Goal: Task Accomplishment & Management: Manage account settings

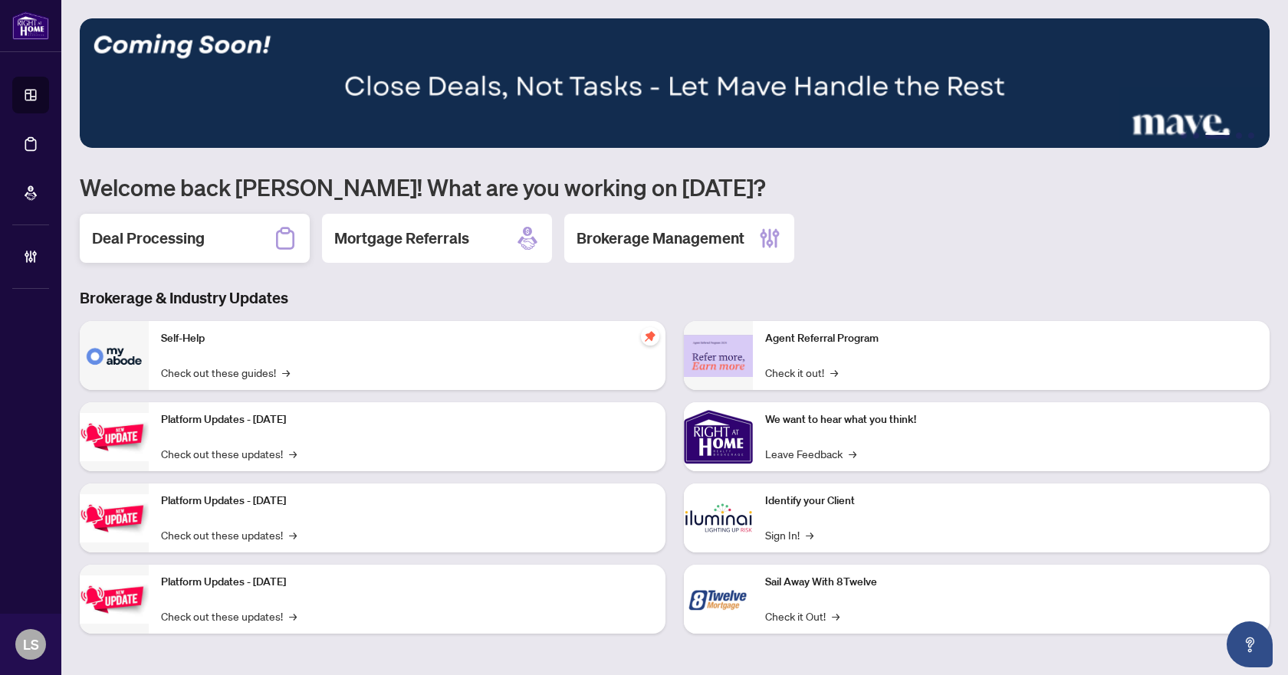
click at [174, 241] on h2 "Deal Processing" at bounding box center [148, 238] width 113 height 21
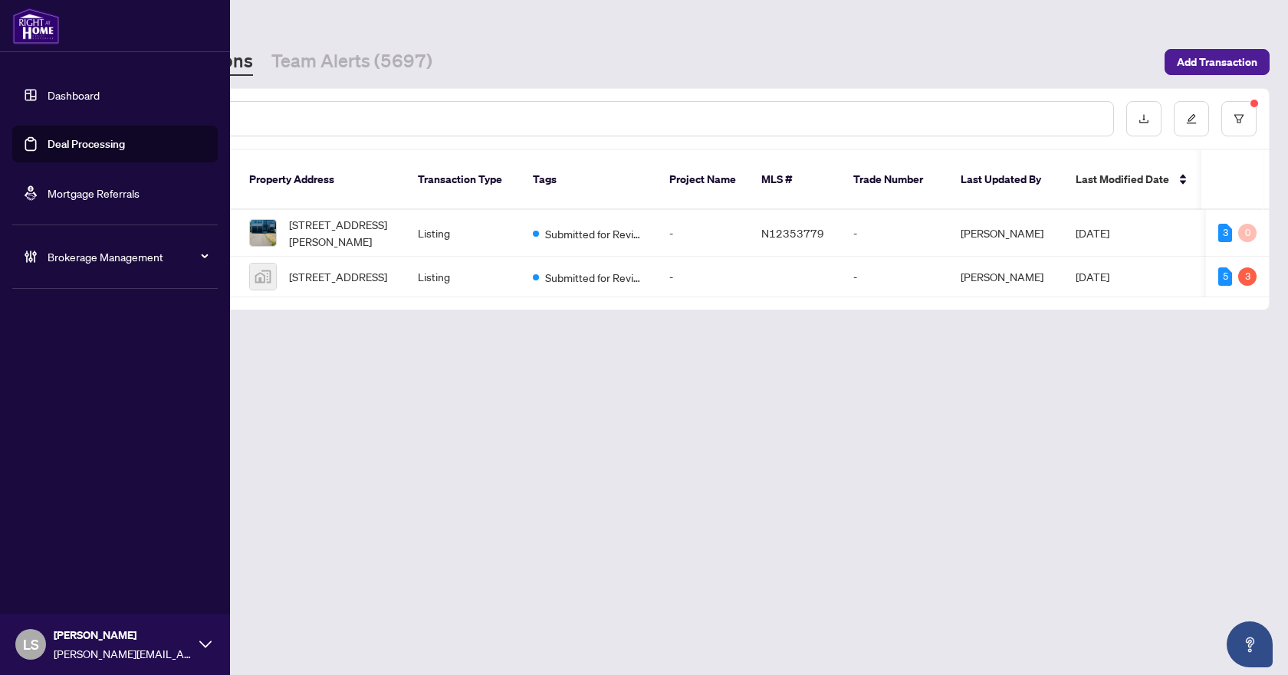
click at [95, 263] on span "Brokerage Management" at bounding box center [127, 256] width 159 height 17
click at [78, 362] on link "Manage Agents" at bounding box center [70, 367] width 76 height 14
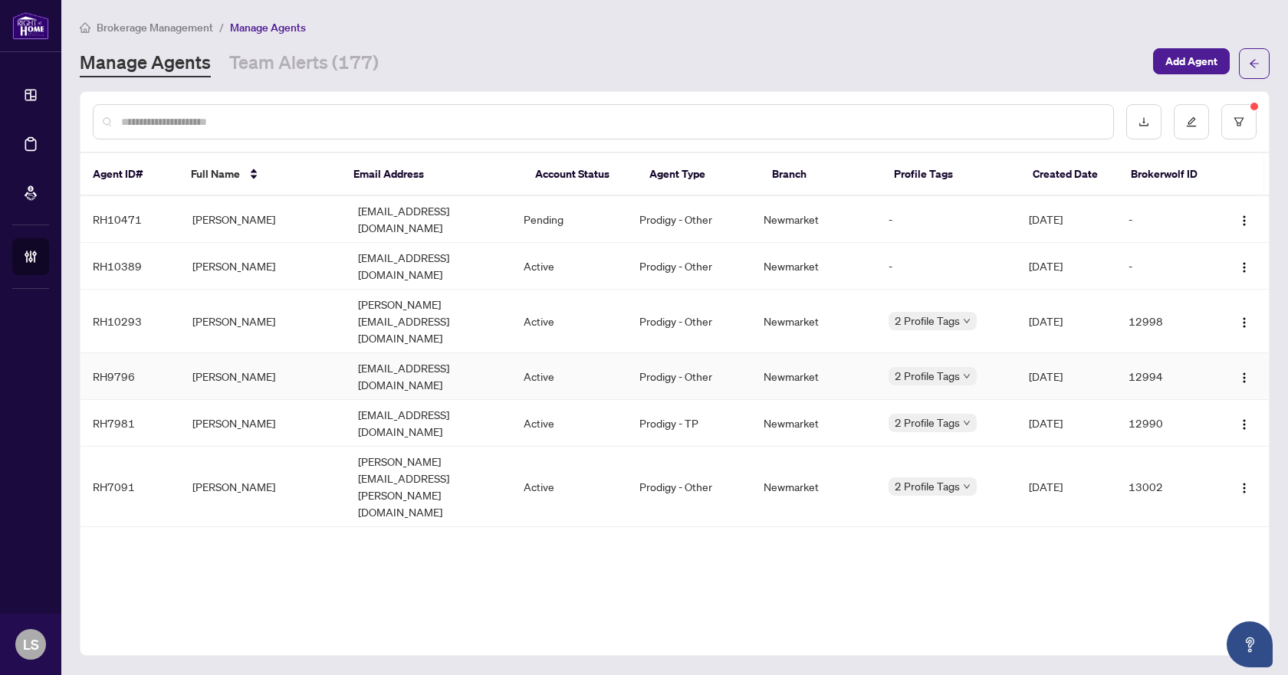
click at [228, 353] on td "[PERSON_NAME]" at bounding box center [263, 376] width 166 height 47
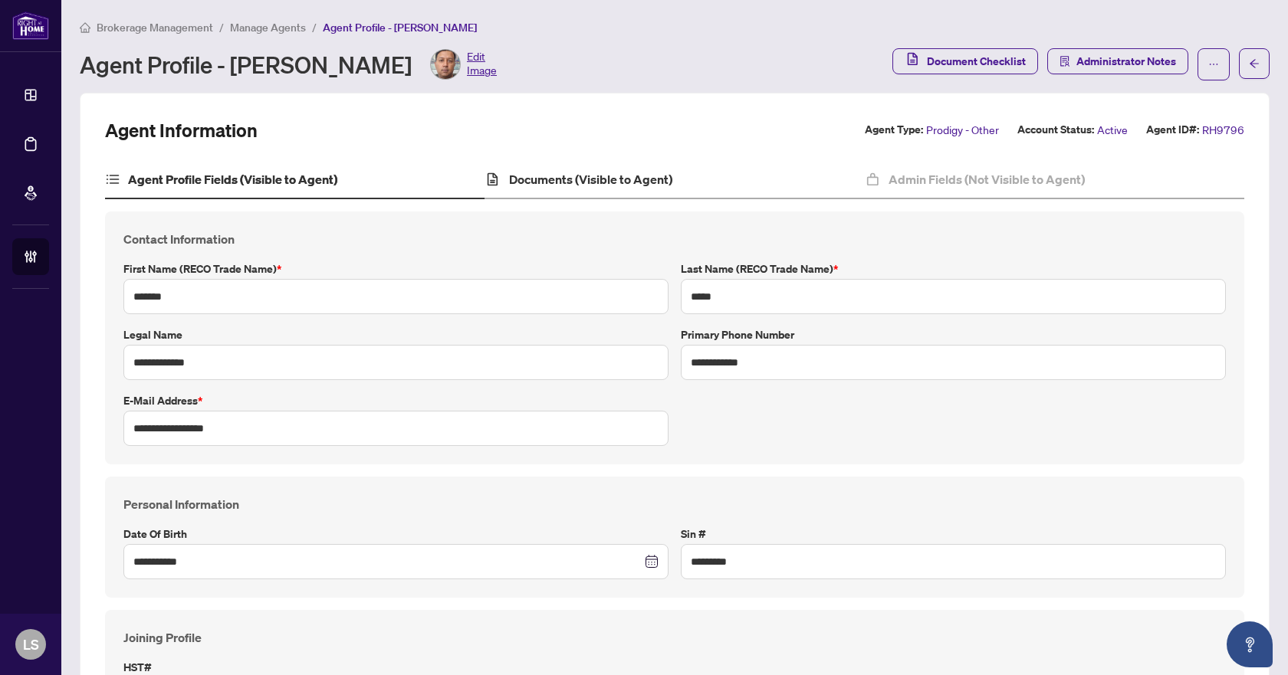
click at [551, 167] on div "Documents (Visible to Agent)" at bounding box center [673, 180] width 379 height 38
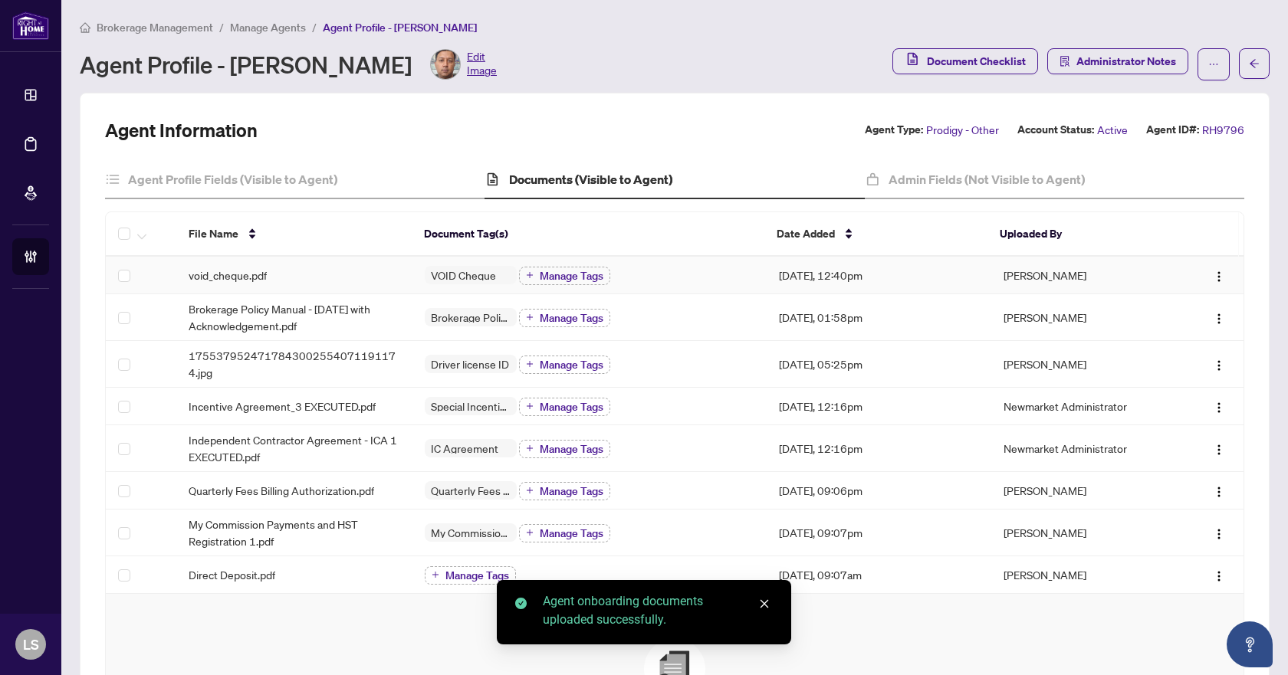
click at [202, 277] on span "void_cheque.pdf" at bounding box center [228, 275] width 78 height 17
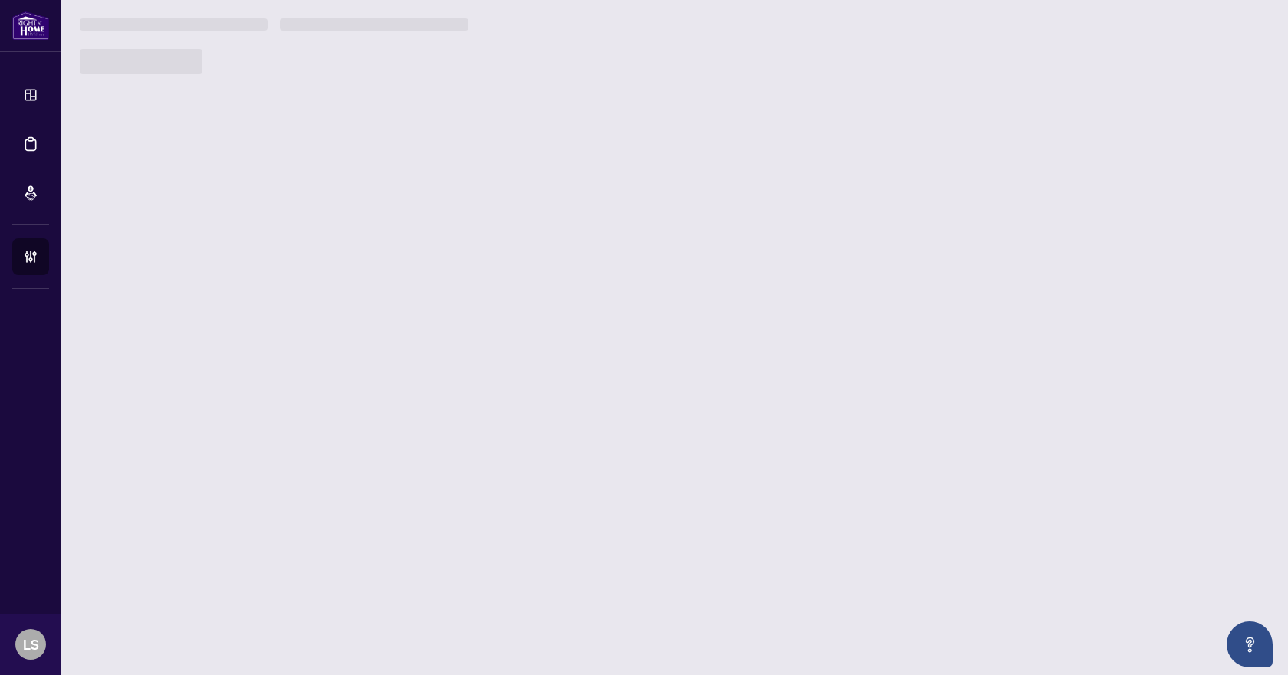
click at [202, 277] on main "Brokerage Management / Manage Agents / Agent Profile - [PERSON_NAME] Agent Prof…" at bounding box center [674, 337] width 1226 height 675
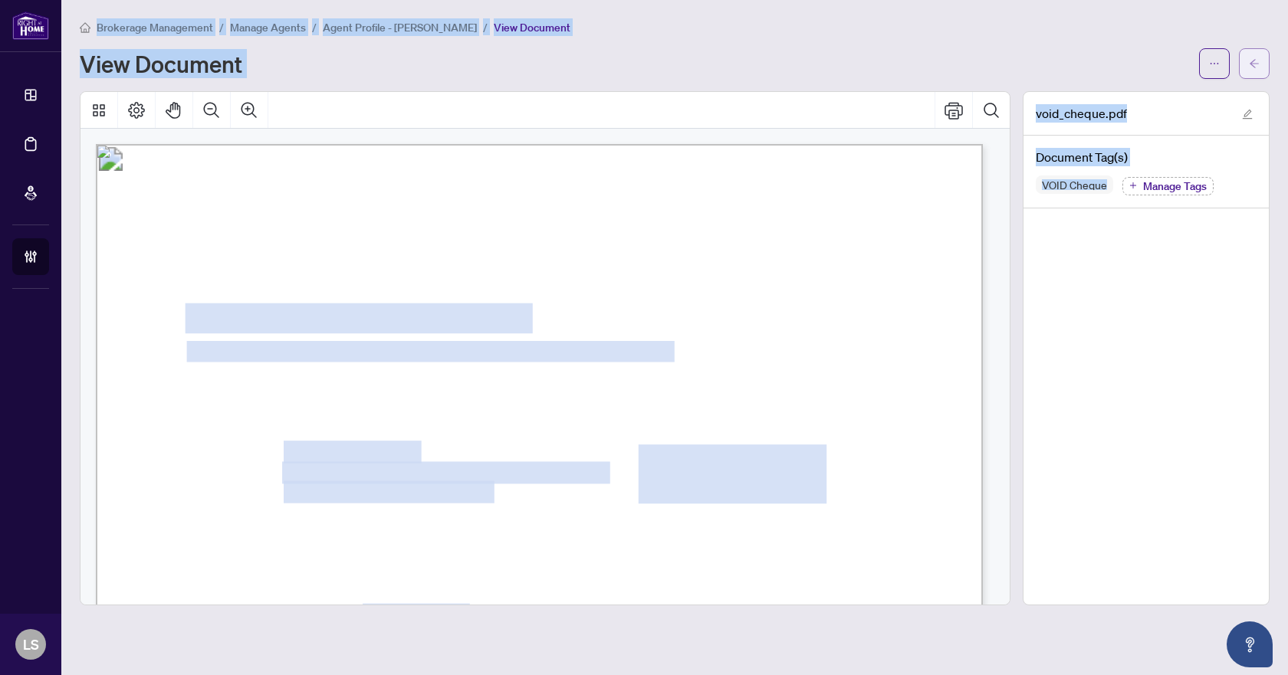
click at [1253, 61] on icon "arrow-left" at bounding box center [1253, 63] width 9 height 8
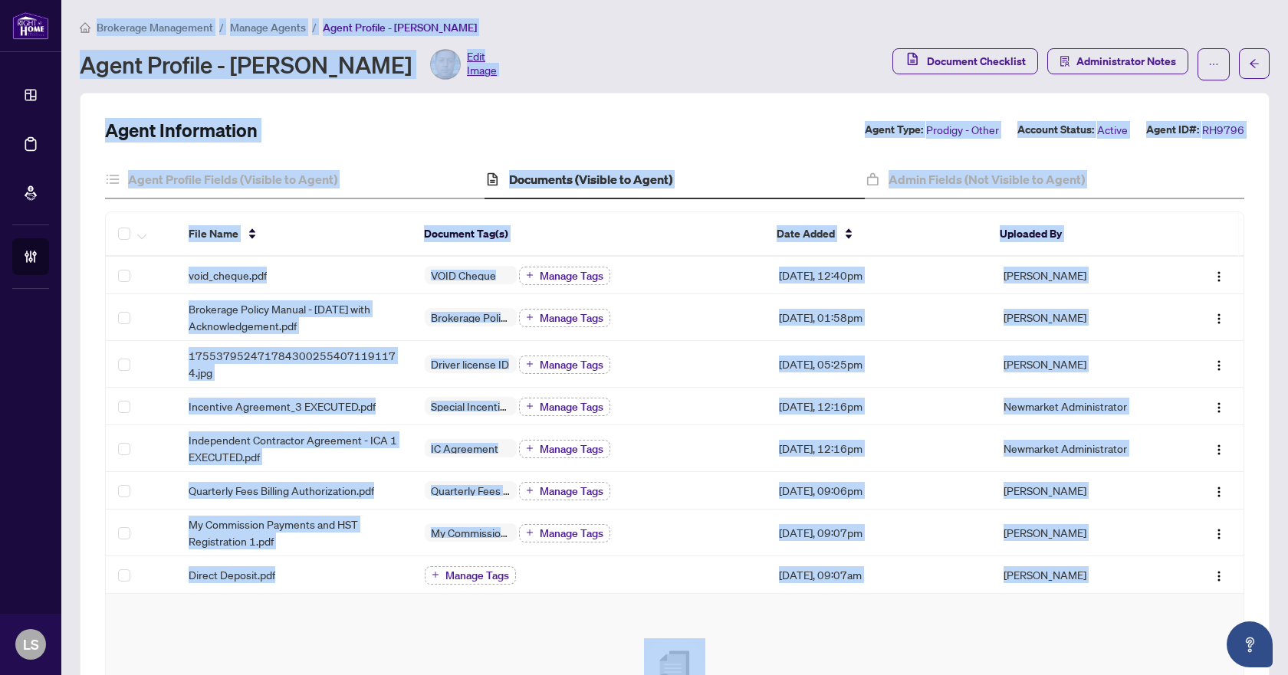
click at [662, 212] on div "File Name Document Tag(s) Date Added Uploaded By void_cheque.pdf VOID Cheque Ma…" at bounding box center [674, 537] width 1139 height 650
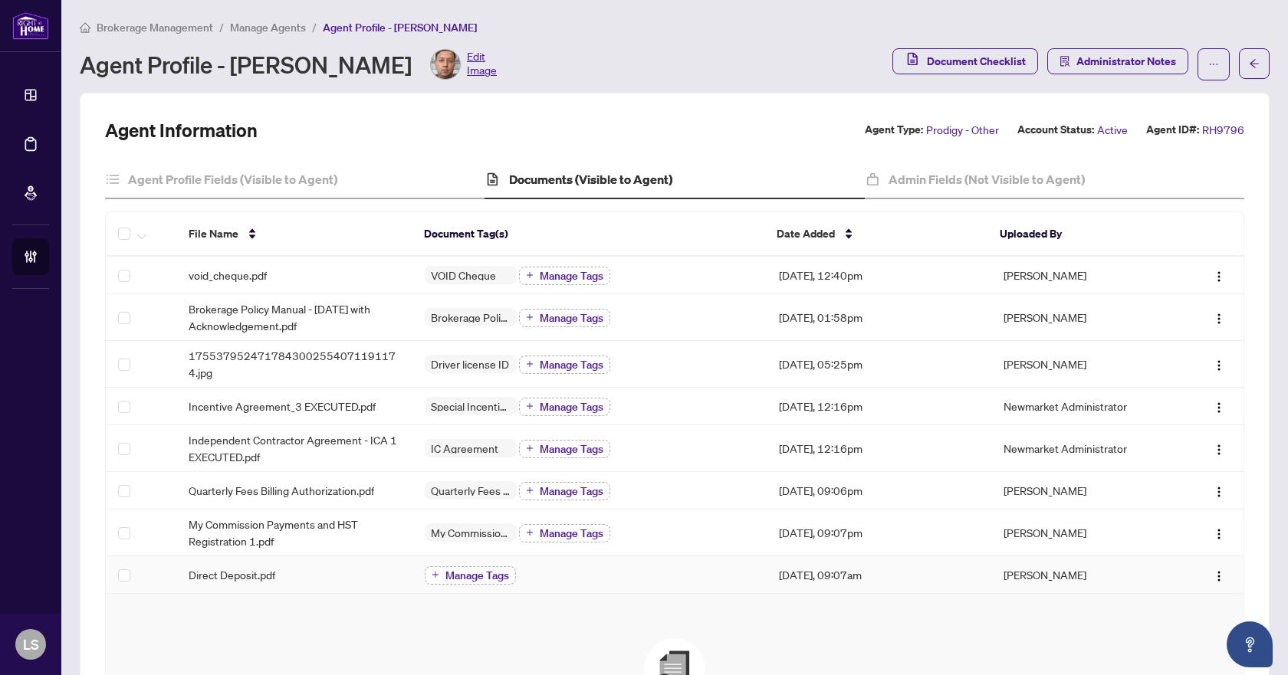
click at [479, 577] on span "Manage Tags" at bounding box center [477, 575] width 64 height 11
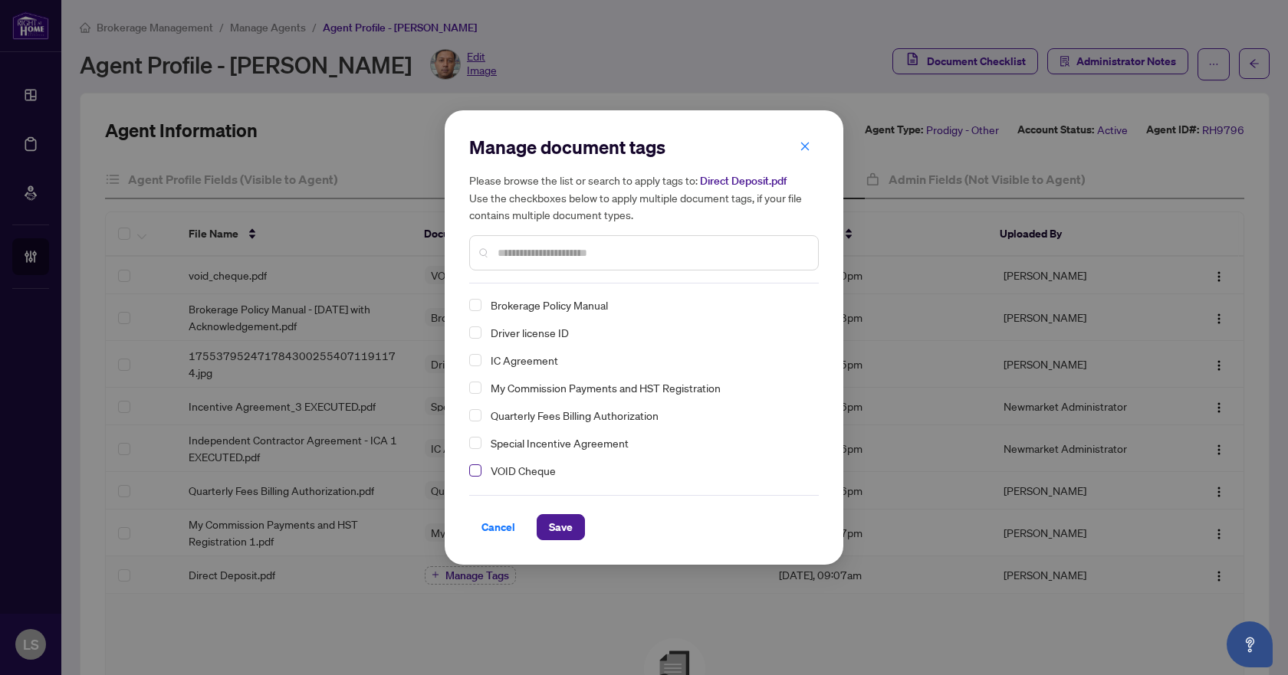
click at [477, 472] on span "Select VOID Cheque" at bounding box center [475, 471] width 12 height 12
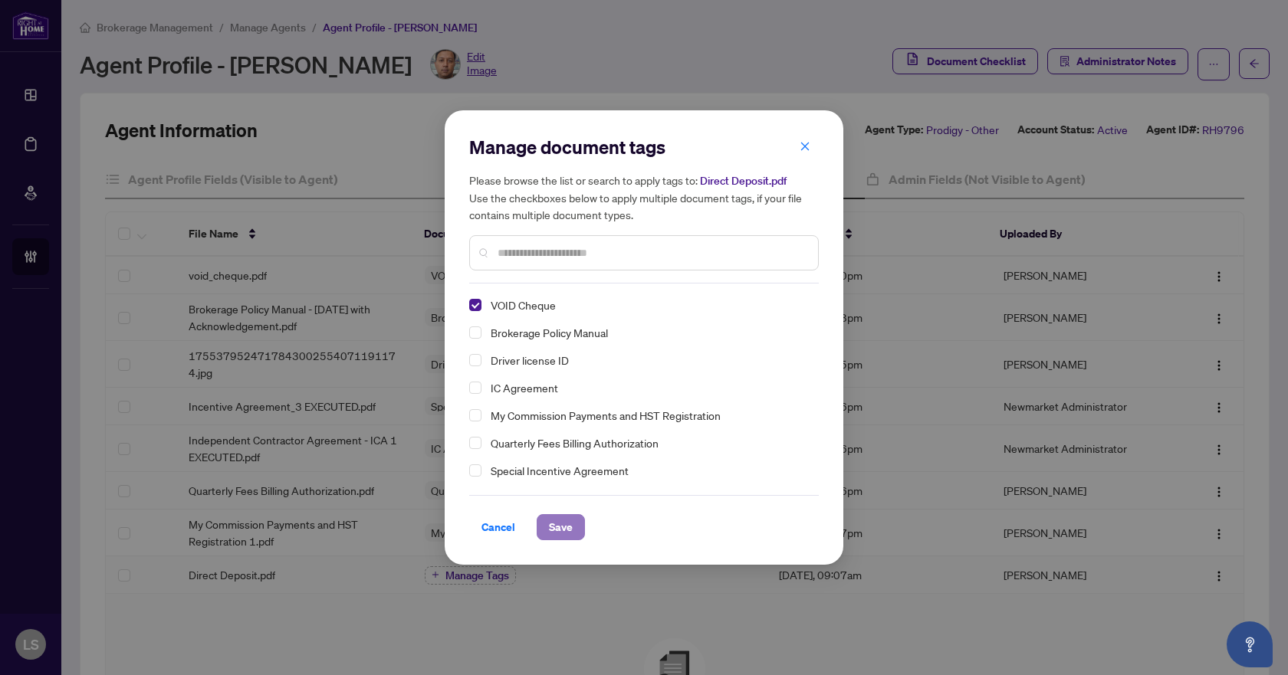
click at [559, 525] on span "Save" at bounding box center [561, 527] width 24 height 25
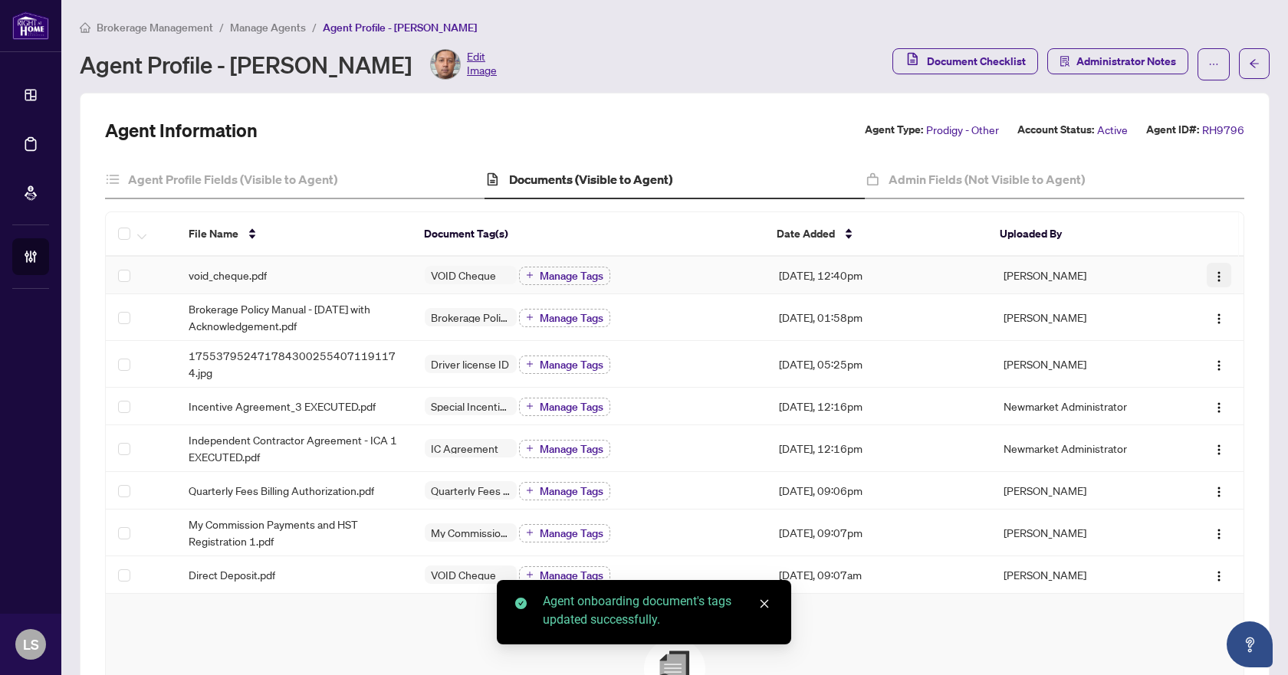
click at [1213, 274] on img "button" at bounding box center [1219, 277] width 12 height 12
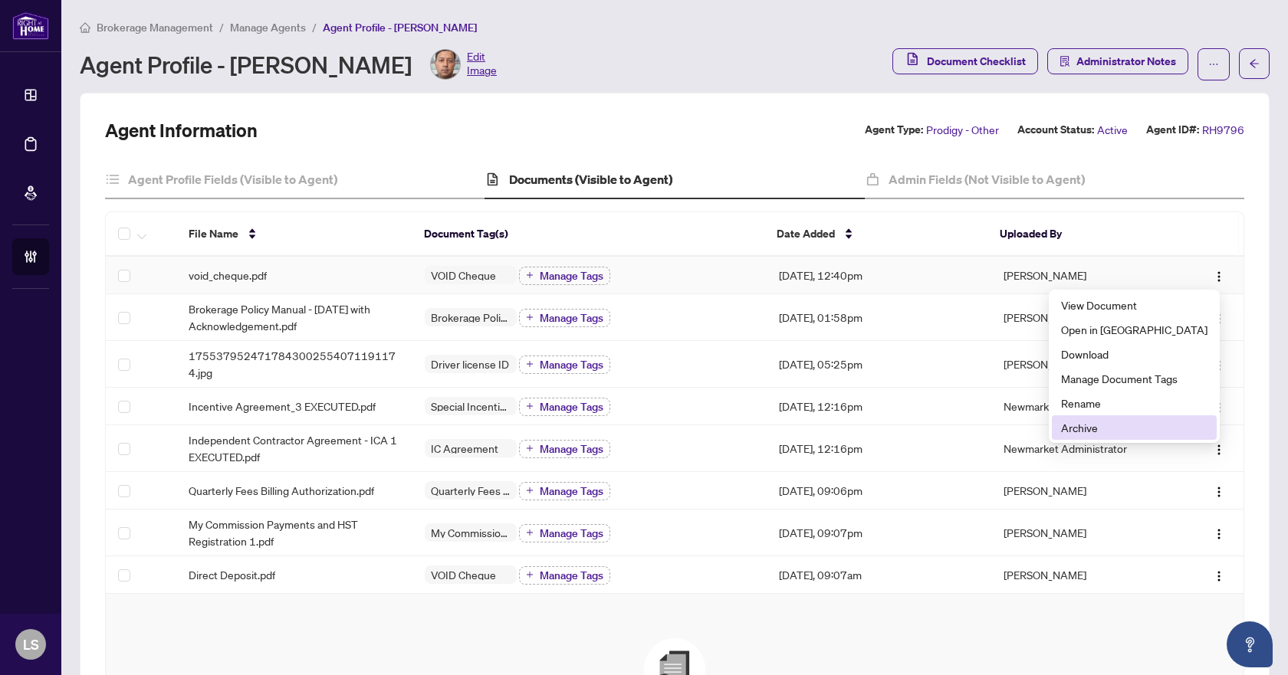
click at [1128, 425] on span "Archive" at bounding box center [1134, 427] width 146 height 17
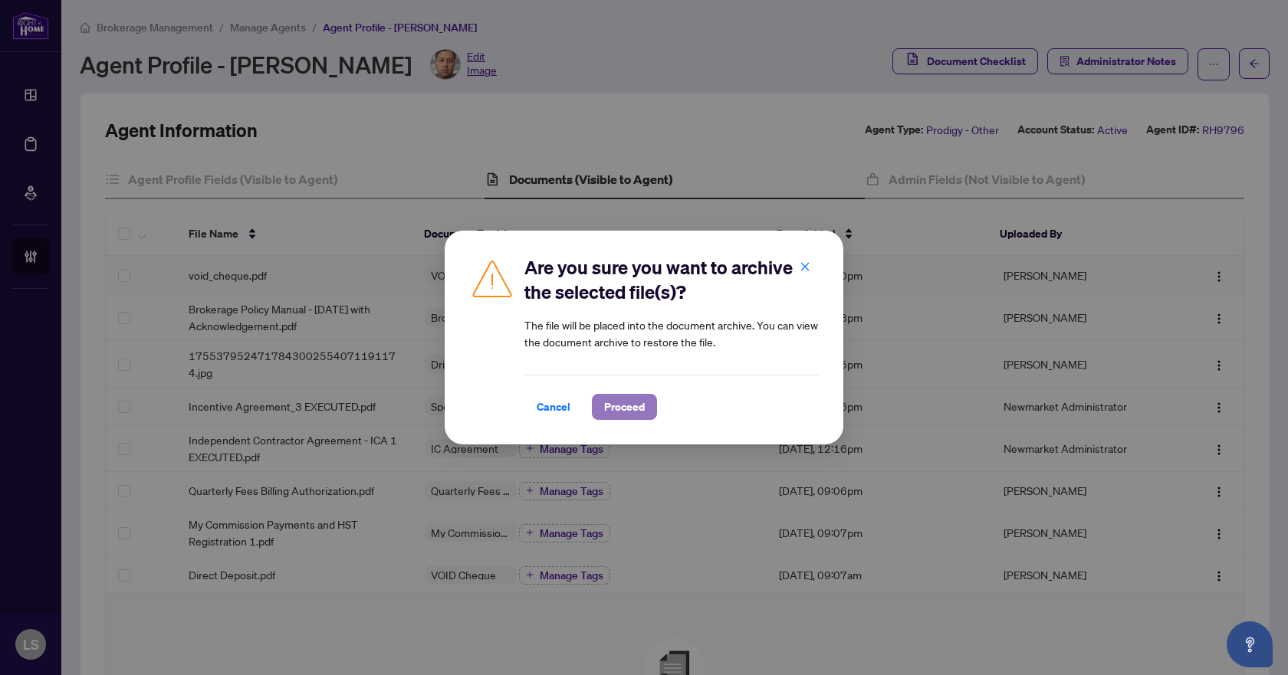
click at [613, 408] on span "Proceed" at bounding box center [624, 407] width 41 height 25
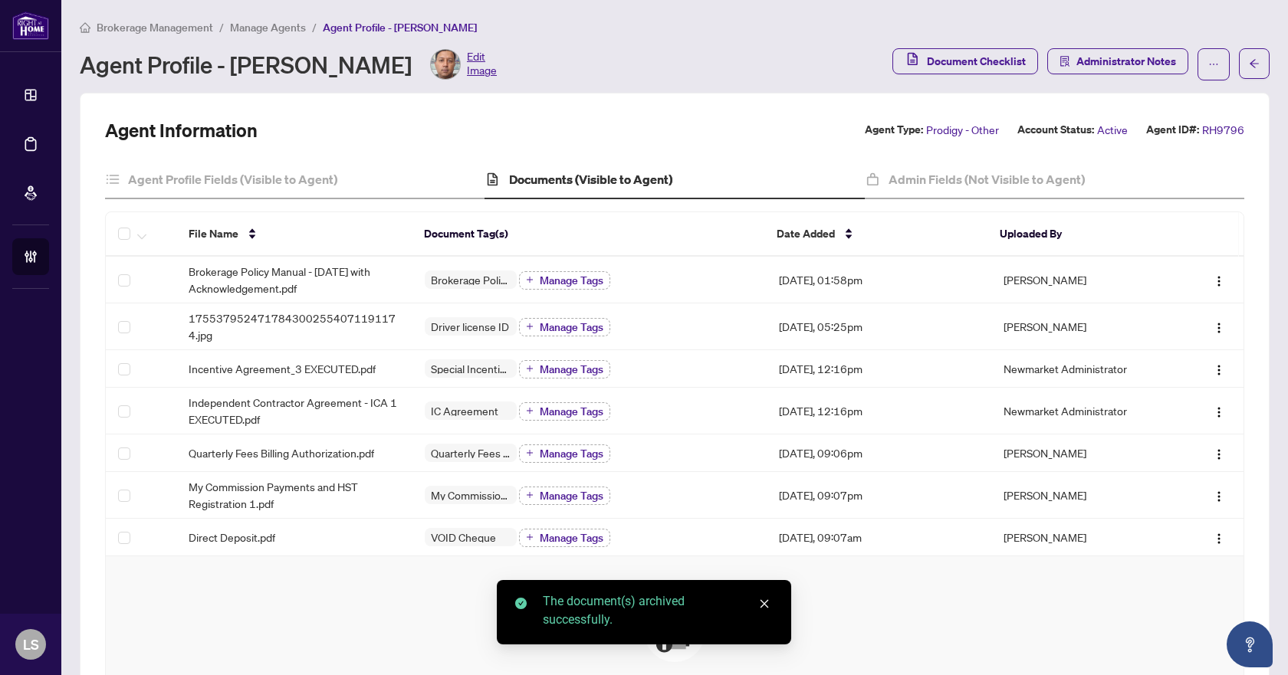
click at [267, 24] on span "Manage Agents" at bounding box center [268, 28] width 76 height 14
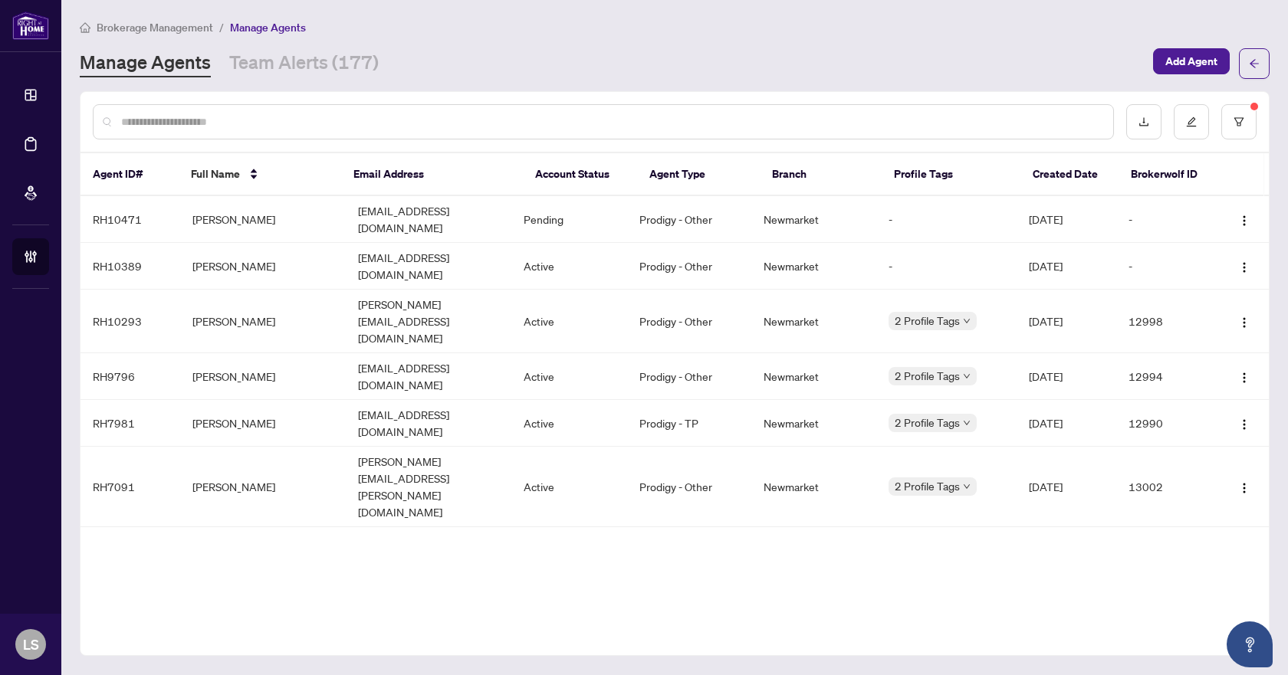
click at [163, 28] on span "Brokerage Management" at bounding box center [155, 28] width 117 height 14
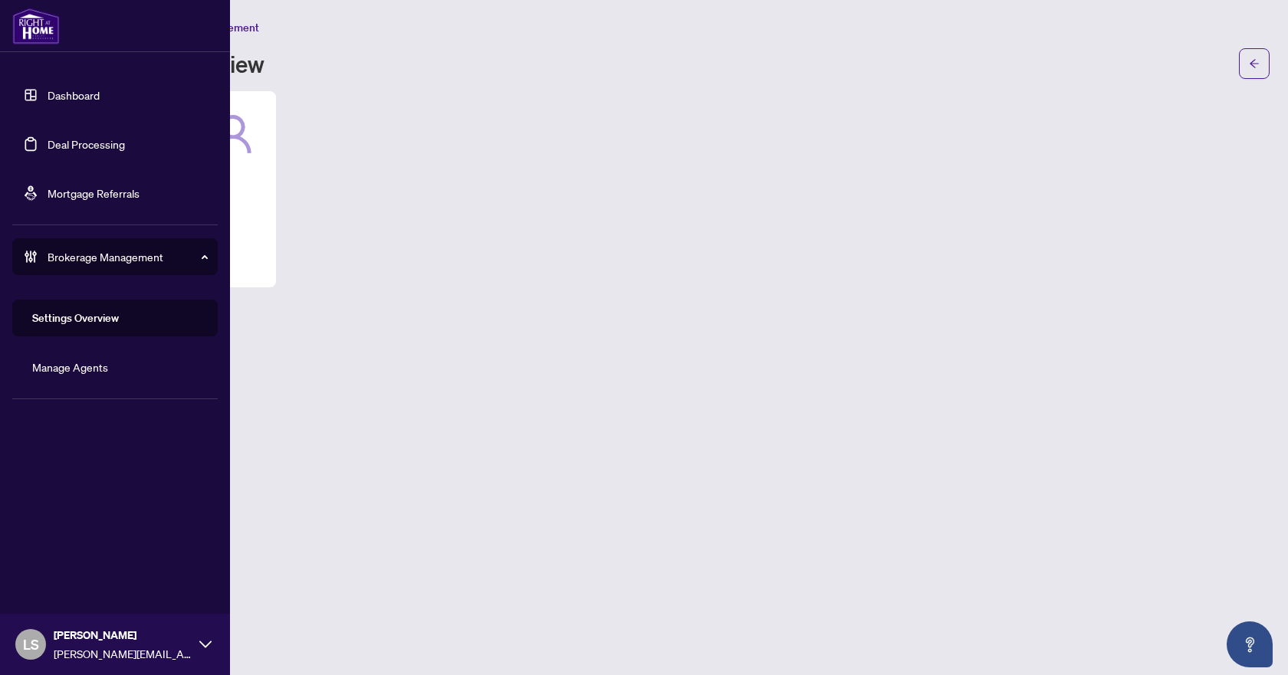
click at [99, 367] on link "Manage Agents" at bounding box center [70, 367] width 76 height 14
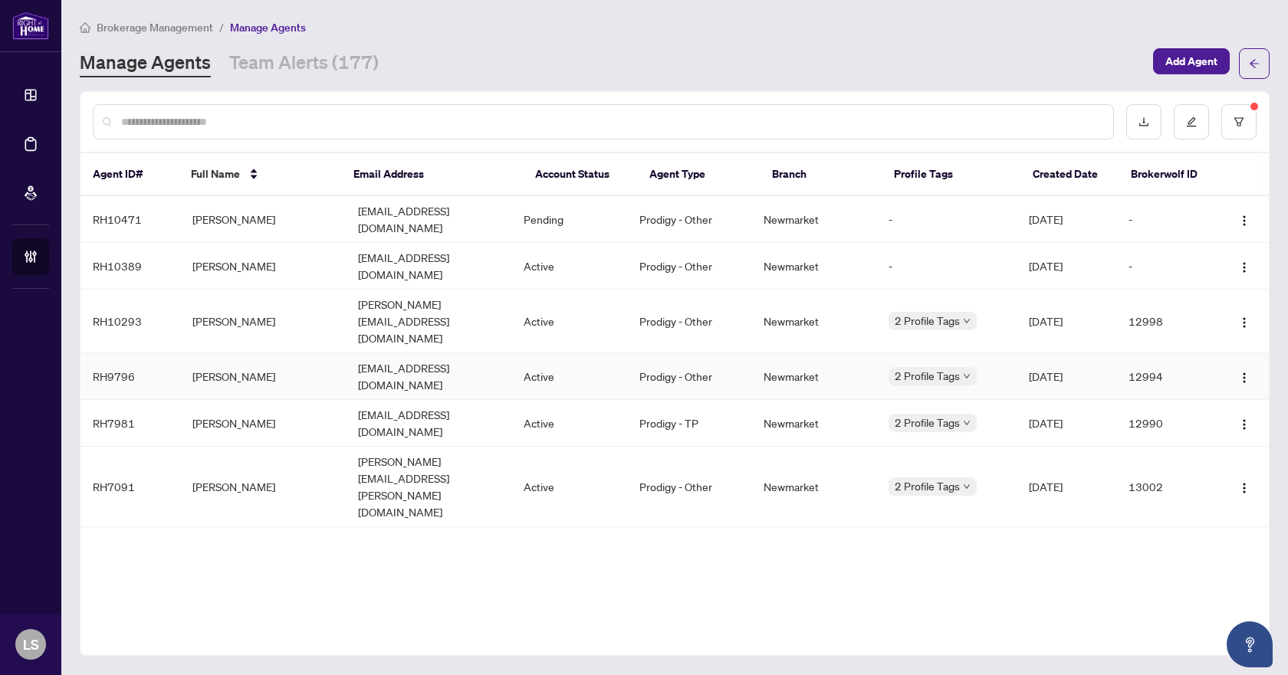
click at [255, 353] on td "[PERSON_NAME]" at bounding box center [263, 376] width 166 height 47
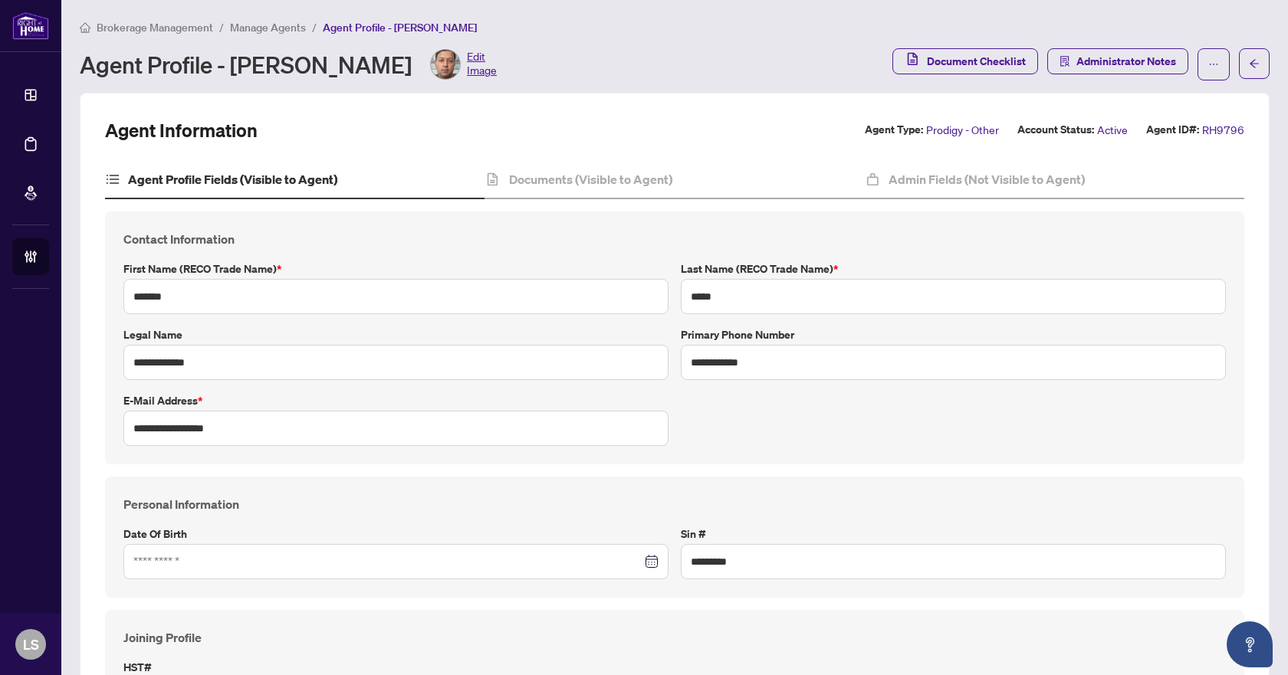
type input "**********"
type input "****"
type input "**********"
click at [926, 184] on h4 "Admin Fields (Not Visible to Agent)" at bounding box center [986, 179] width 196 height 18
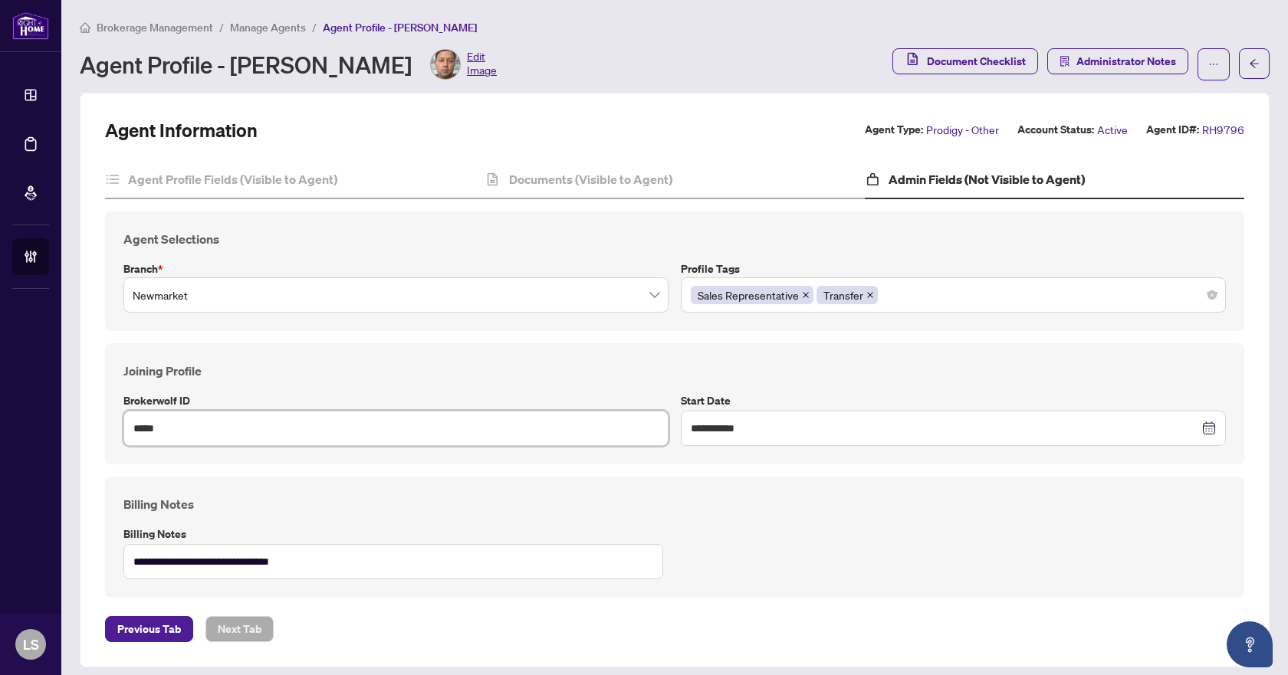
drag, startPoint x: 192, startPoint y: 428, endPoint x: 130, endPoint y: 433, distance: 61.5
click at [130, 433] on input "*****" at bounding box center [395, 428] width 545 height 35
click at [291, 26] on span "Manage Agents" at bounding box center [268, 28] width 76 height 14
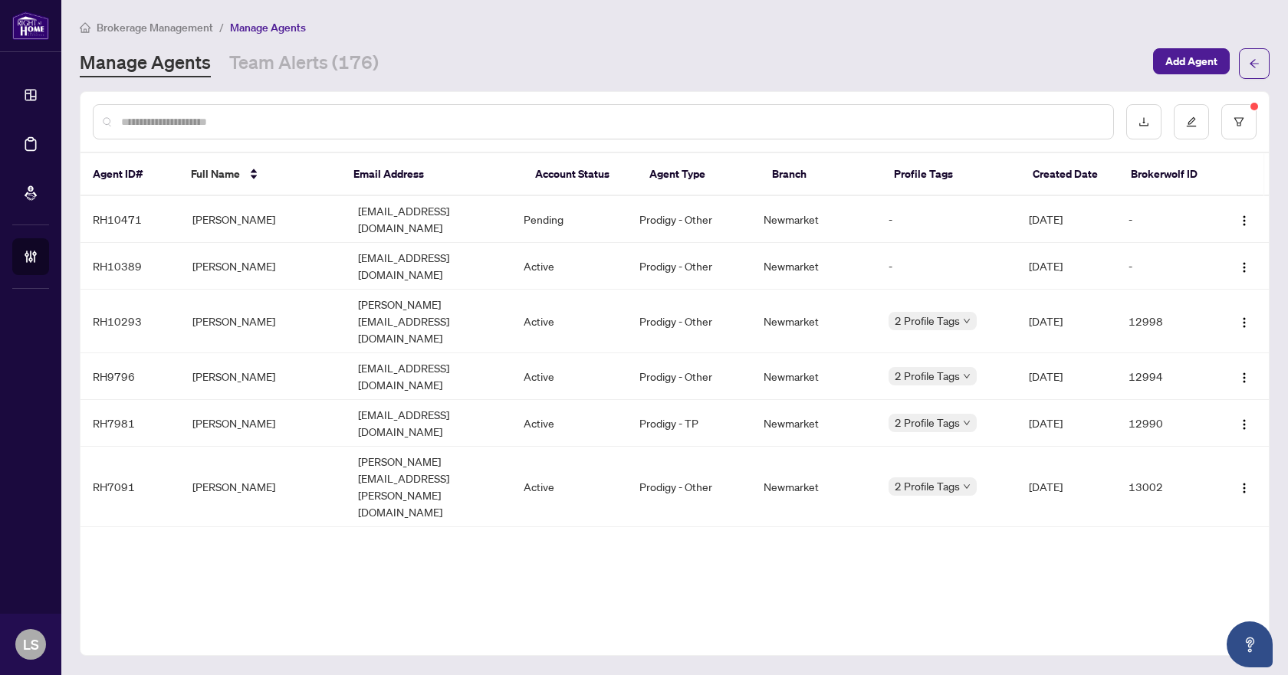
click at [157, 29] on span "Brokerage Management" at bounding box center [155, 28] width 117 height 14
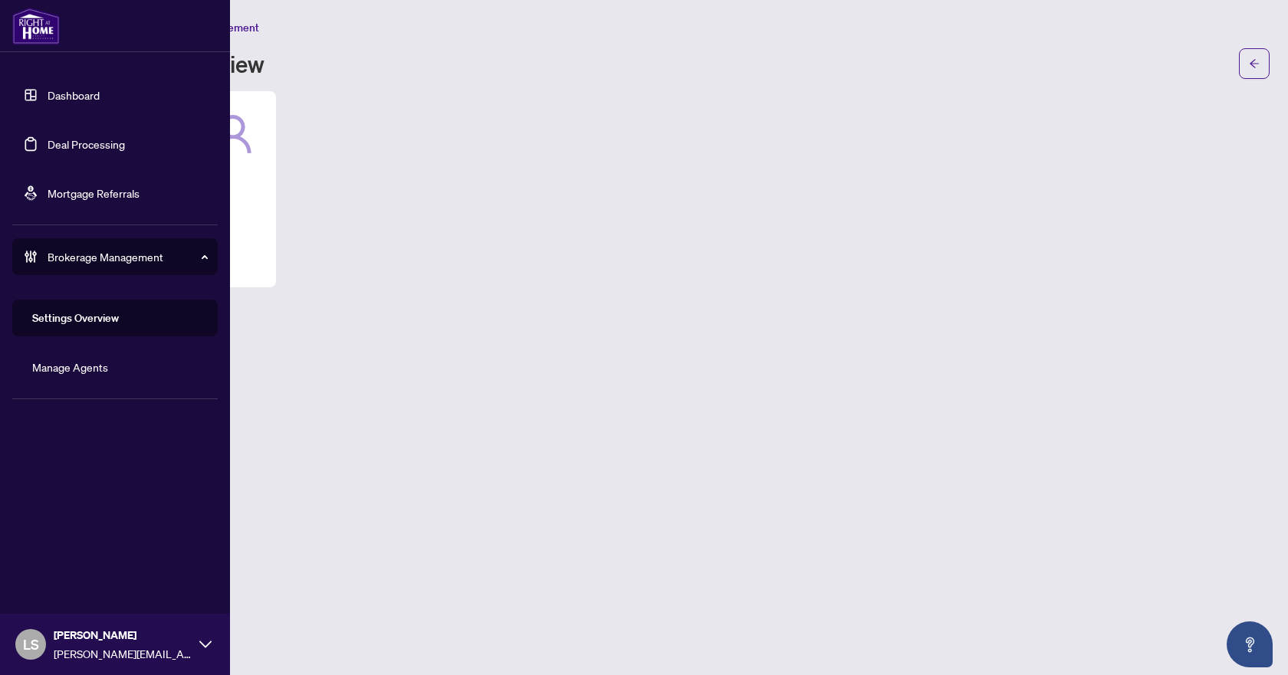
click at [81, 140] on link "Deal Processing" at bounding box center [86, 144] width 77 height 14
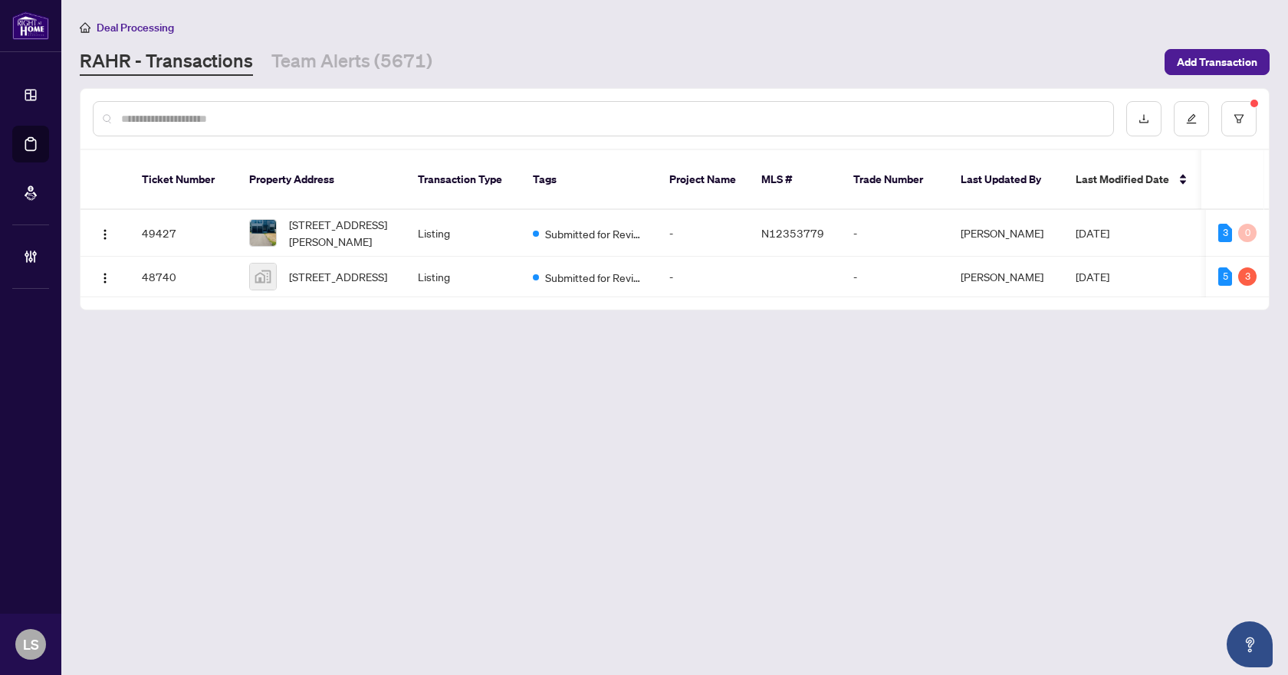
click at [287, 409] on main "Deal Processing [PERSON_NAME] - Transactions Team Alerts (5671) Add Transaction…" at bounding box center [674, 337] width 1226 height 675
